Goal: Information Seeking & Learning: Learn about a topic

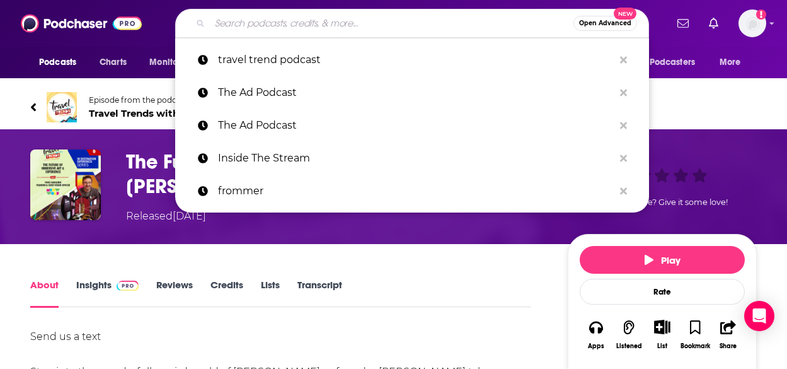
click at [239, 14] on input "Search podcasts, credits, & more..." at bounding box center [392, 23] width 364 height 20
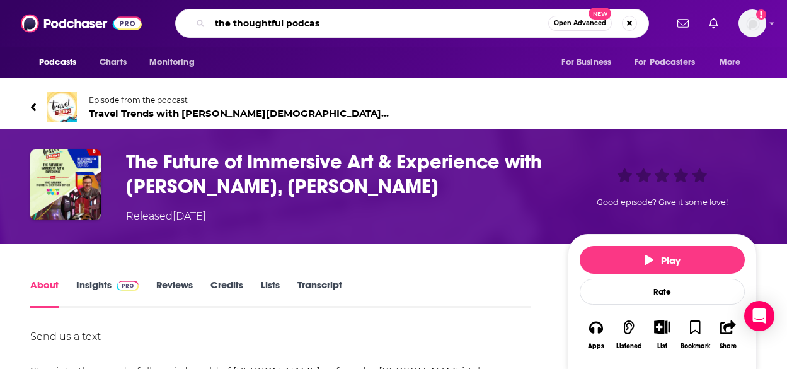
type input "the thoughtful podcast"
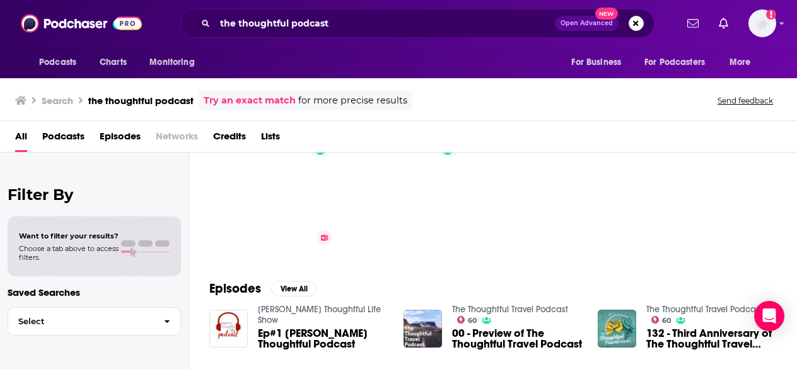
scroll to position [126, 0]
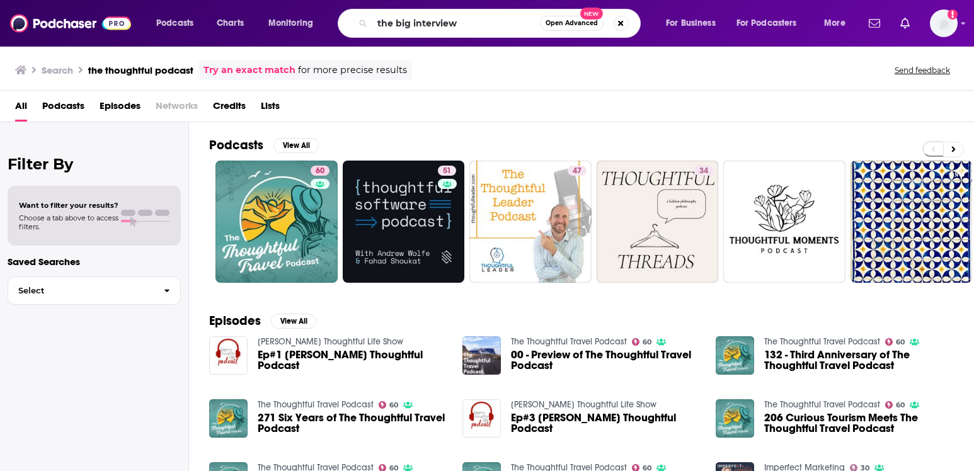
type input "the big interview"
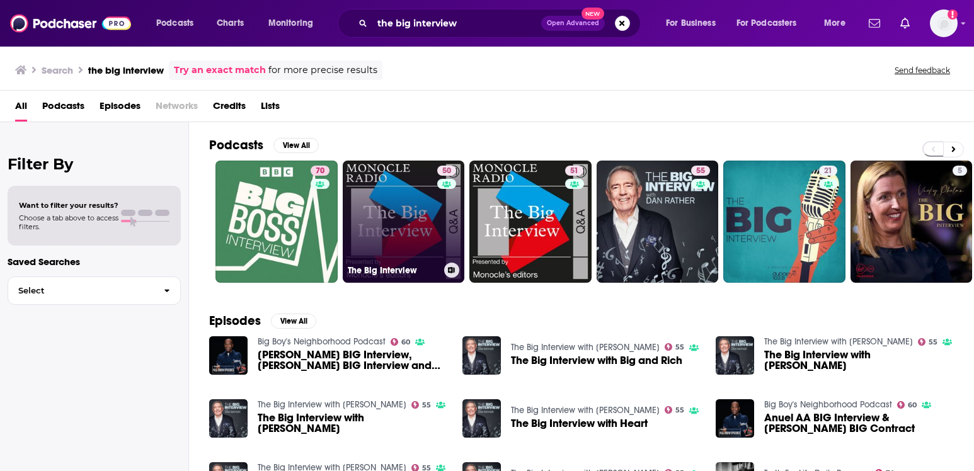
click at [412, 231] on link "50 The Big Interview" at bounding box center [404, 222] width 122 height 122
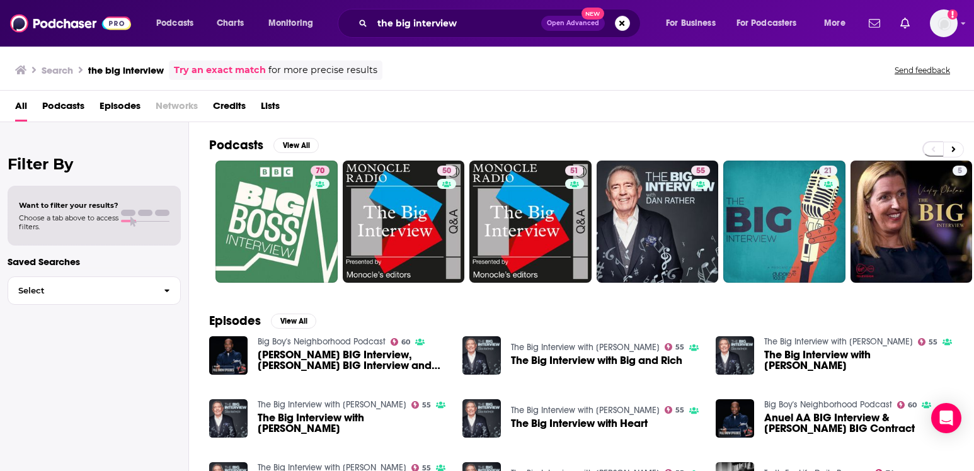
click at [21, 467] on div "Filter By Want to filter your results? Choose a tab above to access filters. Sa…" at bounding box center [94, 357] width 189 height 471
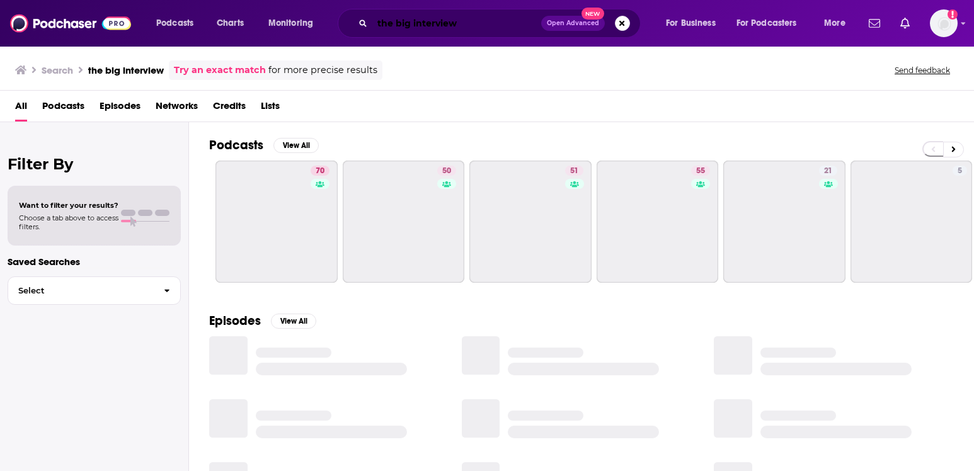
click at [467, 23] on input "the big interview" at bounding box center [456, 23] width 169 height 20
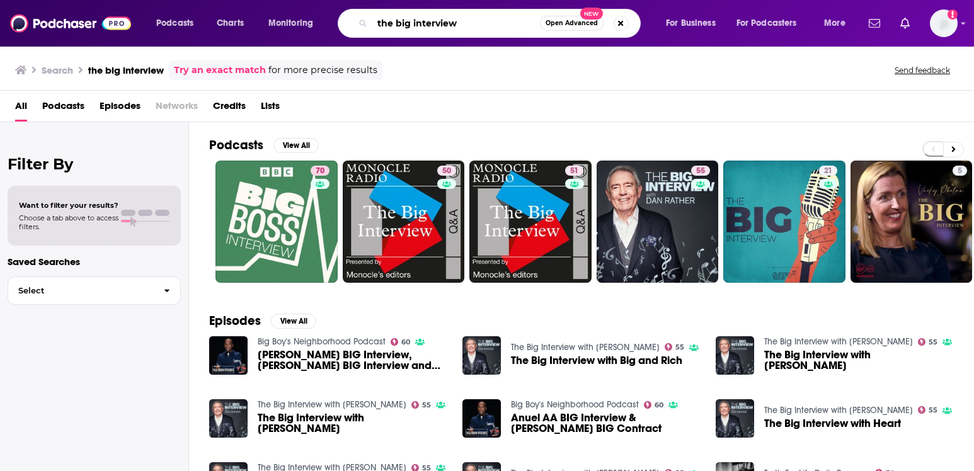
drag, startPoint x: 467, startPoint y: 23, endPoint x: 362, endPoint y: 25, distance: 104.6
click at [362, 25] on div "the big interview Open Advanced New" at bounding box center [489, 23] width 303 height 29
paste input "Zero to Travel Podcast"
type input "Zero to Travel Podcast"
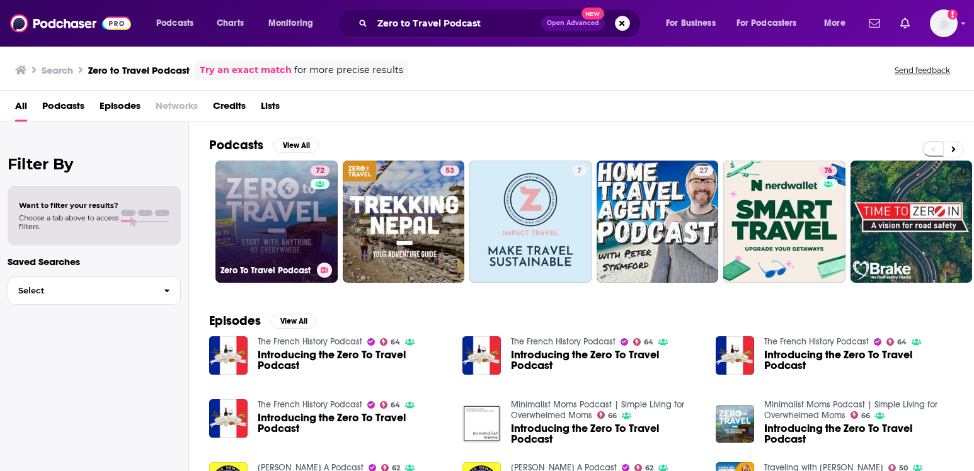
click at [297, 216] on link "72 Zero To Travel Podcast" at bounding box center [277, 222] width 122 height 122
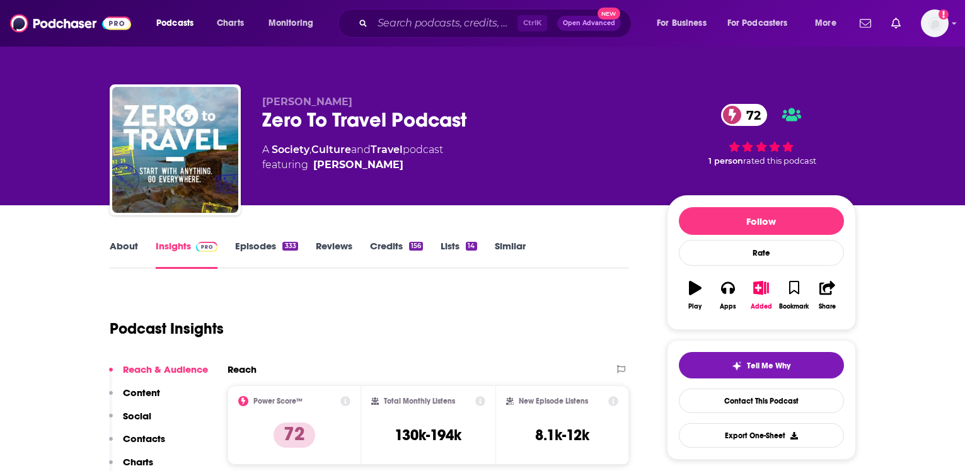
click at [132, 254] on link "About" at bounding box center [124, 254] width 28 height 29
